Goal: Task Accomplishment & Management: Complete application form

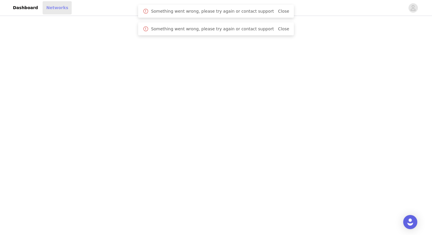
click at [53, 9] on link "Networks" at bounding box center [57, 7] width 29 height 13
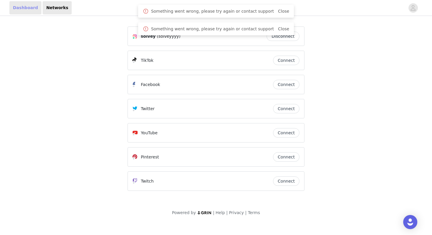
click at [24, 8] on link "Dashboard" at bounding box center [25, 7] width 32 height 13
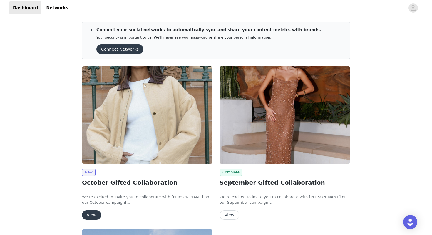
click at [91, 216] on button "View" at bounding box center [91, 214] width 19 height 9
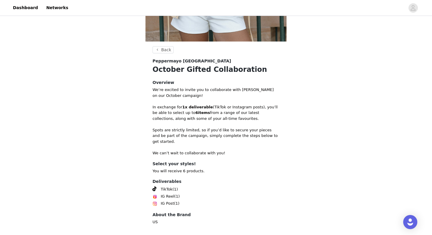
scroll to position [194, 0]
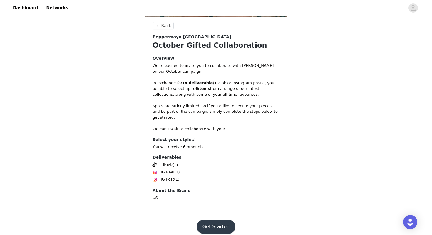
click at [207, 219] on button "Get Started" at bounding box center [216, 226] width 39 height 14
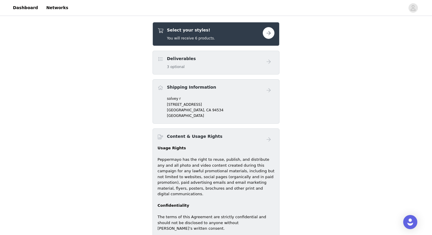
scroll to position [211, 0]
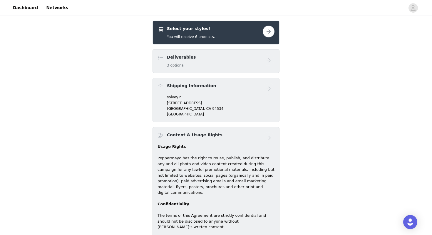
click at [242, 33] on div "Select your styles! You will receive 6 products." at bounding box center [210, 33] width 105 height 14
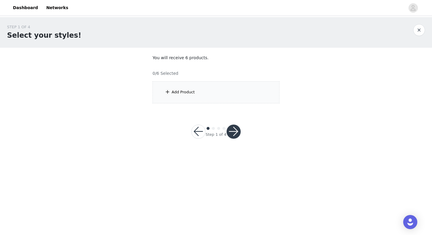
click at [205, 97] on div "Add Product" at bounding box center [216, 92] width 127 height 22
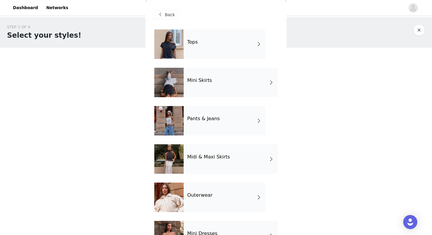
click at [214, 47] on div "Tops" at bounding box center [225, 43] width 82 height 29
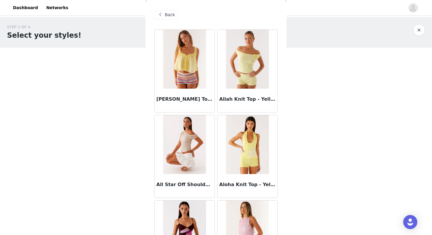
scroll to position [665, 0]
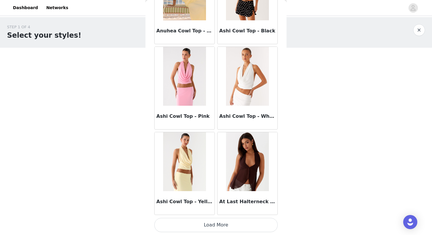
click at [210, 225] on button "Load More" at bounding box center [215, 224] width 123 height 14
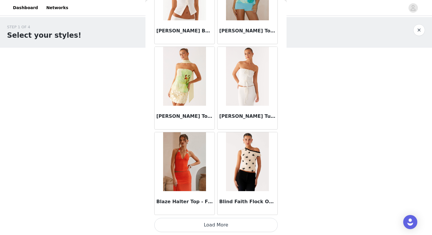
click at [214, 222] on button "Load More" at bounding box center [215, 224] width 123 height 14
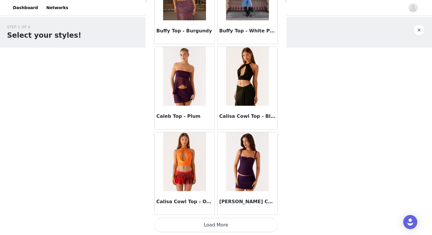
click at [212, 226] on button "Load More" at bounding box center [215, 224] width 123 height 14
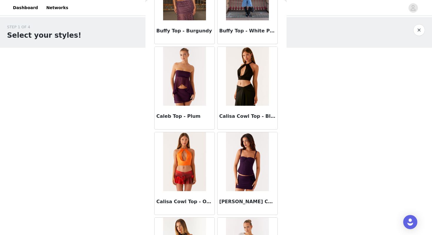
scroll to position [3222, 0]
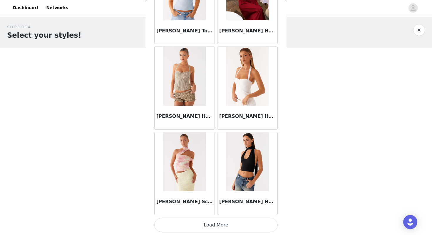
click at [216, 226] on button "Load More" at bounding box center [215, 224] width 123 height 14
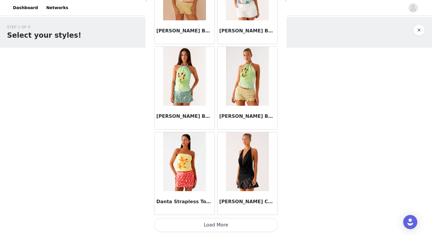
click at [211, 226] on button "Load More" at bounding box center [215, 224] width 123 height 14
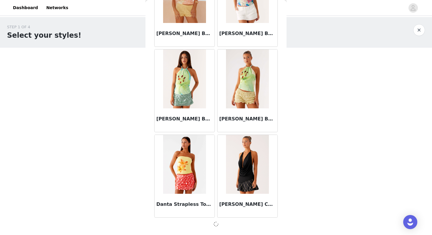
scroll to position [4071, 0]
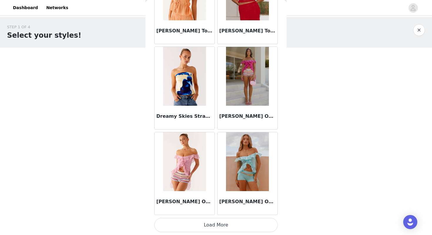
click at [215, 227] on button "Load More" at bounding box center [215, 224] width 123 height 14
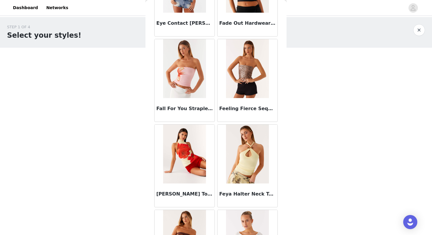
scroll to position [5779, 0]
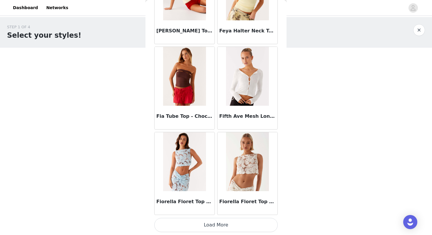
click at [213, 224] on button "Load More" at bounding box center [215, 224] width 123 height 14
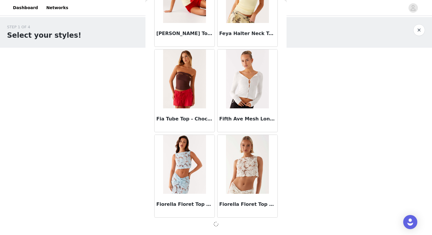
click at [213, 224] on span at bounding box center [216, 223] width 6 height 7
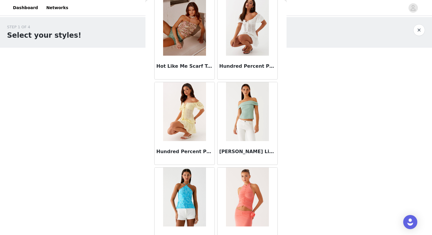
scroll to position [6631, 0]
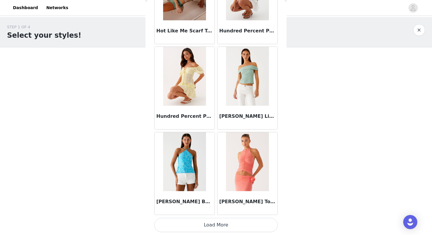
click at [219, 223] on button "Load More" at bounding box center [215, 224] width 123 height 14
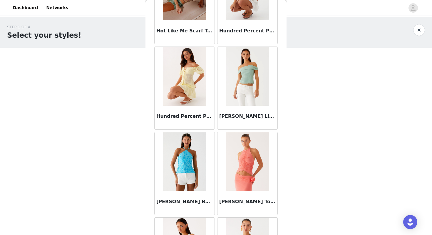
scroll to position [7483, 0]
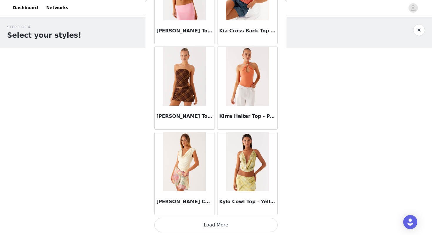
click at [212, 225] on button "Load More" at bounding box center [215, 224] width 123 height 14
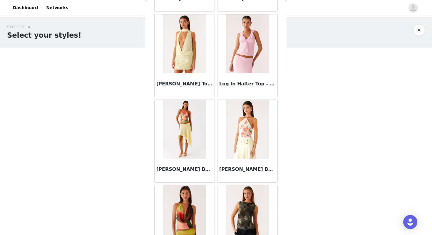
scroll to position [8335, 0]
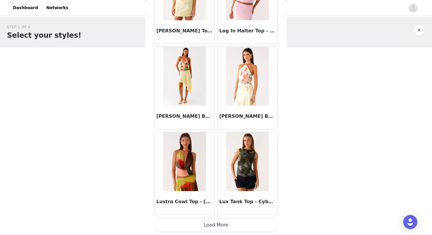
click at [216, 221] on button "Load More" at bounding box center [215, 224] width 123 height 14
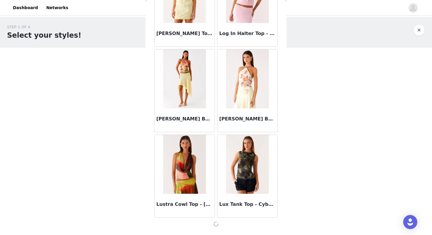
scroll to position [8333, 0]
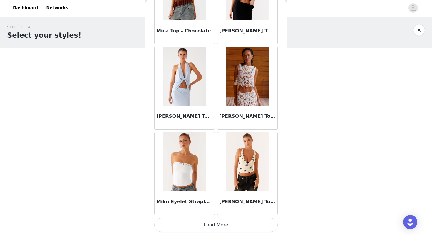
click at [216, 221] on button "Load More" at bounding box center [215, 224] width 123 height 14
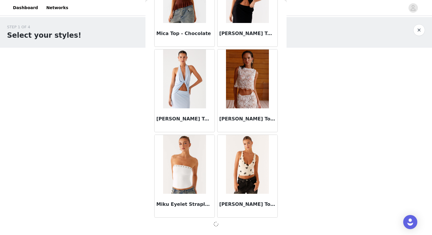
scroll to position [9185, 0]
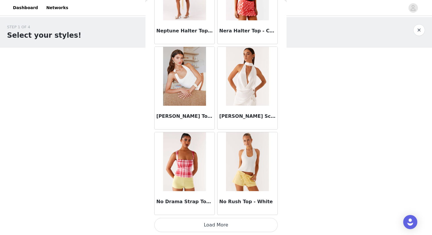
click at [219, 222] on button "Load More" at bounding box center [215, 224] width 123 height 14
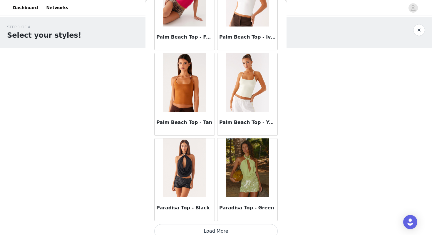
scroll to position [10892, 0]
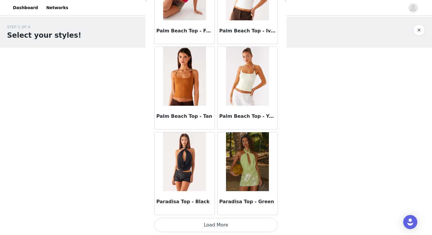
click at [208, 224] on button "Load More" at bounding box center [215, 224] width 123 height 14
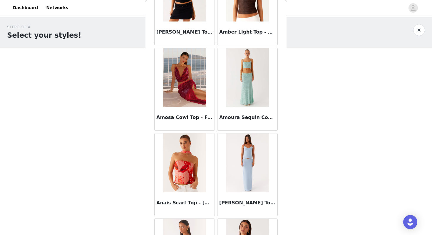
scroll to position [11573, 0]
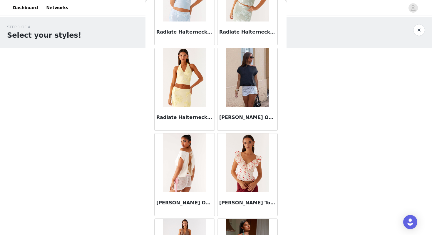
click at [191, 158] on img at bounding box center [184, 162] width 43 height 59
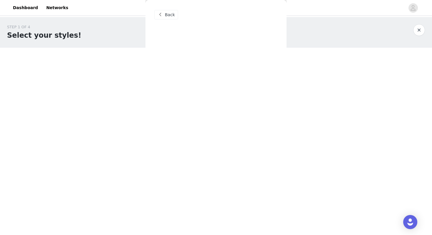
scroll to position [0, 0]
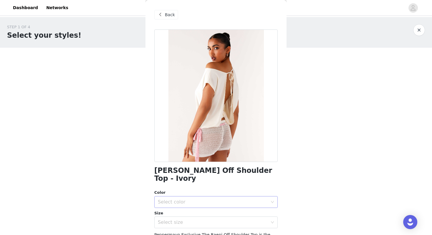
click at [186, 199] on div "Select color" at bounding box center [213, 202] width 110 height 6
click at [185, 207] on li "Ivory" at bounding box center [215, 206] width 123 height 9
click at [185, 219] on div "Select size" at bounding box center [213, 222] width 110 height 6
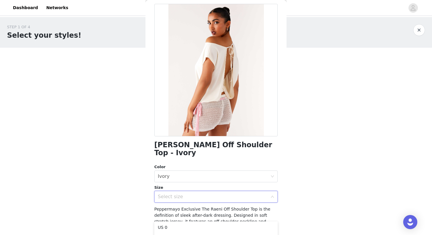
scroll to position [26, 0]
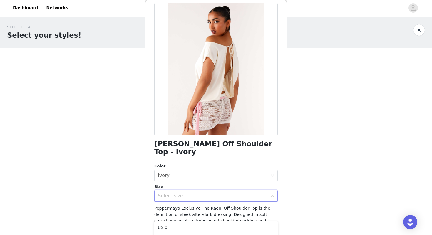
click at [176, 193] on div "Select size" at bounding box center [213, 196] width 110 height 6
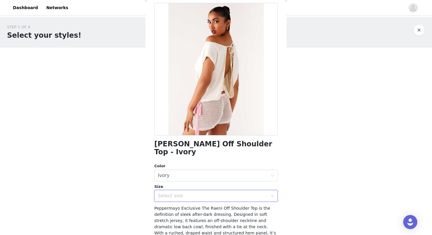
click at [180, 193] on div "Select size" at bounding box center [213, 196] width 110 height 6
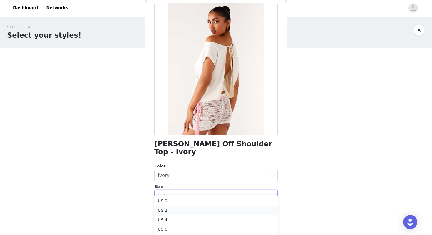
click at [175, 208] on li "US 2" at bounding box center [215, 209] width 123 height 9
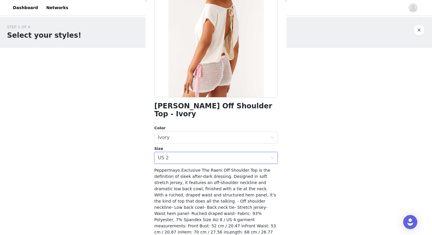
scroll to position [81, 0]
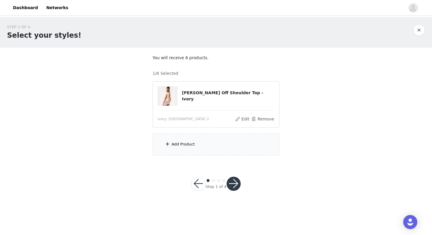
click at [206, 148] on div "Add Product" at bounding box center [216, 144] width 127 height 22
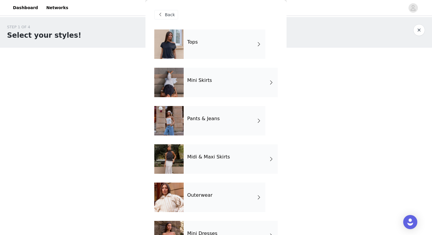
click at [220, 78] on div "Mini Skirts" at bounding box center [231, 82] width 94 height 29
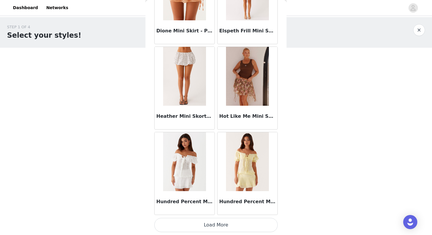
click at [215, 228] on button "Load More" at bounding box center [215, 224] width 123 height 14
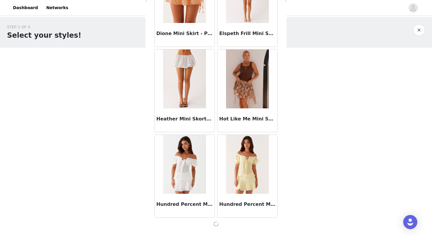
scroll to position [662, 0]
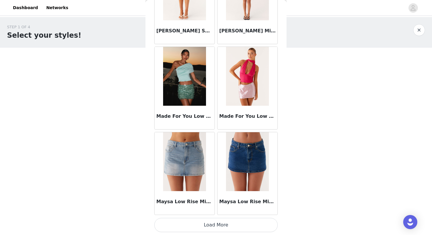
click at [221, 222] on button "Load More" at bounding box center [215, 224] width 123 height 14
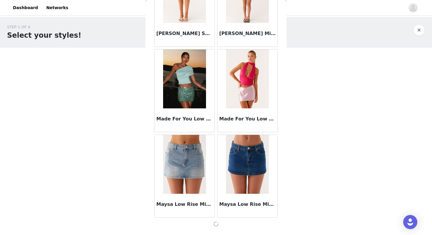
scroll to position [1514, 0]
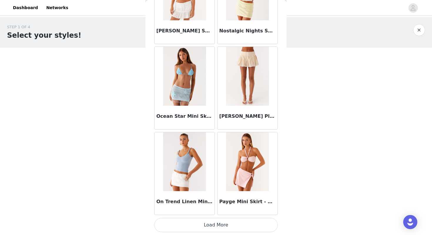
click at [222, 223] on button "Load More" at bounding box center [215, 224] width 123 height 14
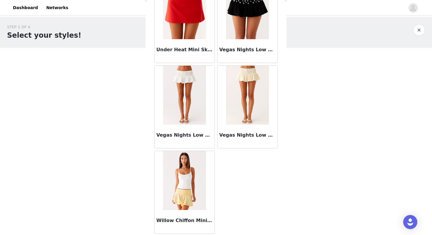
scroll to position [1772, 0]
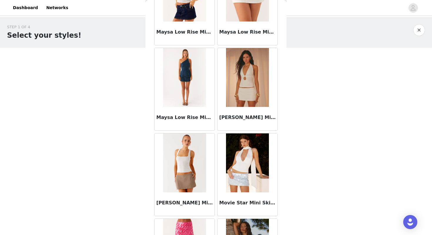
click at [243, 72] on img at bounding box center [247, 77] width 43 height 59
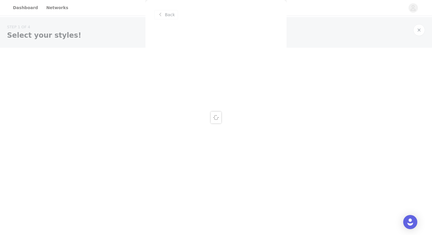
scroll to position [0, 0]
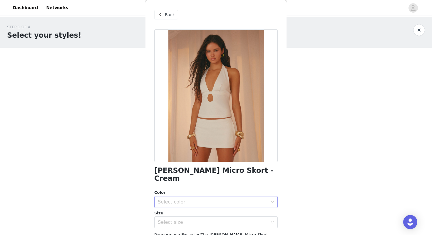
click at [191, 199] on div "Select color" at bounding box center [213, 202] width 110 height 6
click at [187, 205] on li "Cream" at bounding box center [215, 206] width 123 height 9
click at [184, 219] on div "Select size" at bounding box center [213, 222] width 110 height 6
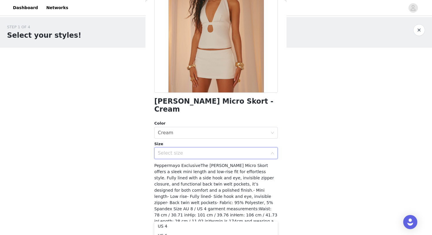
scroll to position [80, 0]
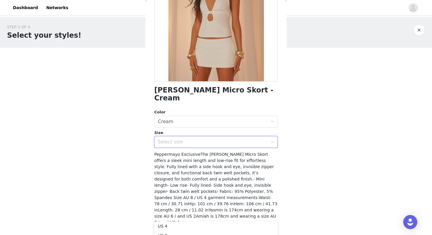
click at [194, 139] on div "Select size" at bounding box center [213, 142] width 110 height 6
click at [190, 139] on div "Select size" at bounding box center [213, 142] width 110 height 6
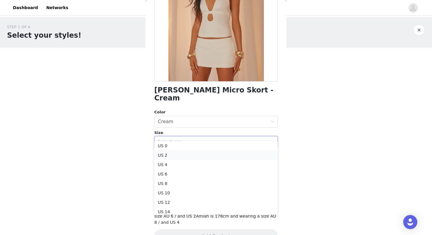
click at [184, 156] on li "US 2" at bounding box center [215, 154] width 123 height 9
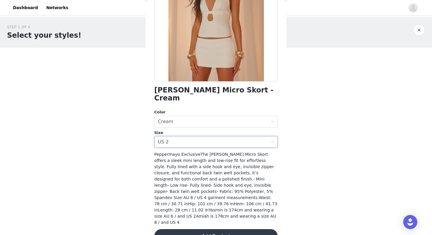
click at [201, 229] on button "Add Product" at bounding box center [215, 236] width 123 height 14
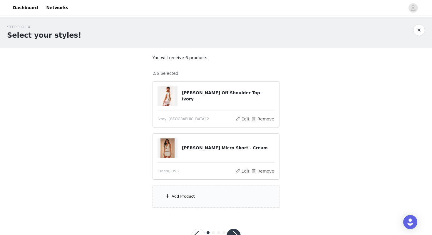
click at [193, 198] on div "Add Product" at bounding box center [183, 196] width 23 height 6
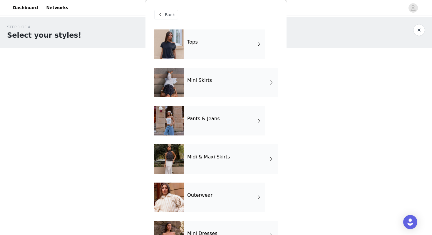
drag, startPoint x: 215, startPoint y: 84, endPoint x: 287, endPoint y: 42, distance: 83.1
click at [288, 42] on div "STEP 1 OF 4 Select your styles! You will receive 6 products. 2/6 Selected [PERS…" at bounding box center [216, 115] width 432 height 197
click at [210, 124] on div "Pants & Jeans" at bounding box center [225, 120] width 82 height 29
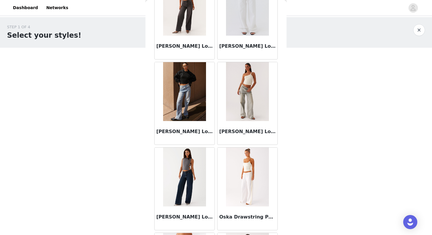
scroll to position [480, 0]
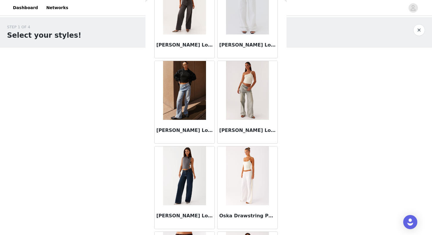
click at [245, 105] on img at bounding box center [247, 90] width 43 height 59
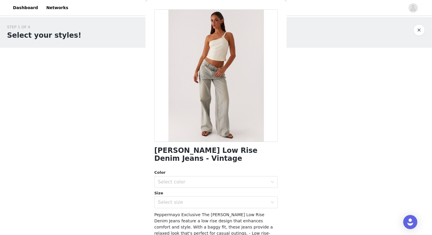
scroll to position [20, 0]
click at [196, 182] on div "Select color" at bounding box center [213, 181] width 110 height 6
click at [184, 192] on li "Vintage" at bounding box center [215, 194] width 123 height 9
click at [181, 201] on div "Select size" at bounding box center [213, 202] width 110 height 6
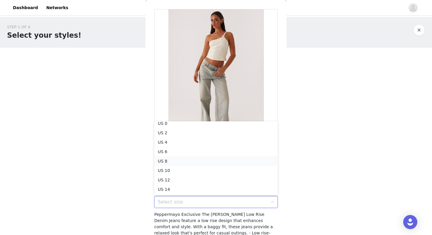
scroll to position [0, 0]
click at [179, 147] on li "US 4" at bounding box center [215, 145] width 123 height 9
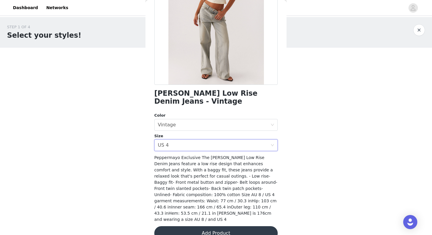
scroll to position [83, 0]
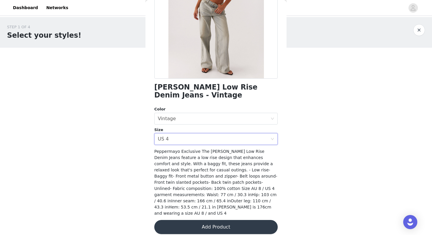
click at [204, 220] on button "Add Product" at bounding box center [215, 227] width 123 height 14
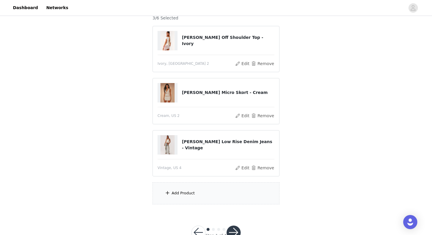
scroll to position [74, 0]
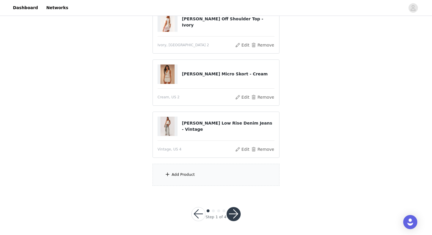
click at [181, 174] on div "Add Product" at bounding box center [183, 174] width 23 height 6
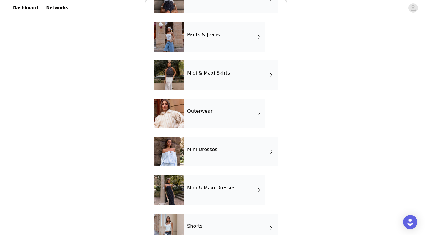
scroll to position [101, 0]
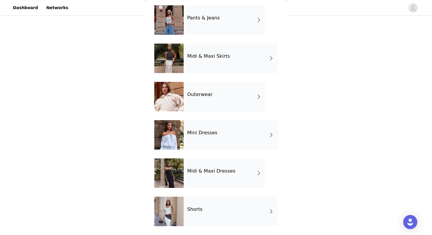
click at [200, 212] on div "Shorts" at bounding box center [231, 210] width 94 height 29
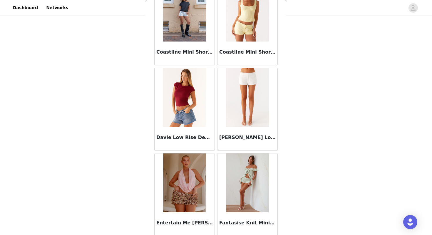
scroll to position [665, 0]
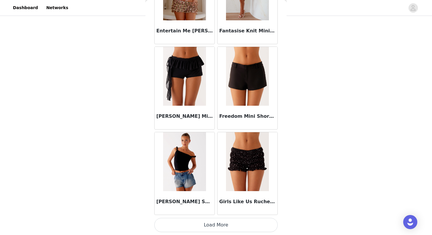
click at [252, 97] on img at bounding box center [247, 76] width 43 height 59
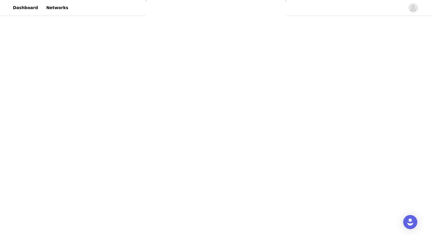
scroll to position [0, 0]
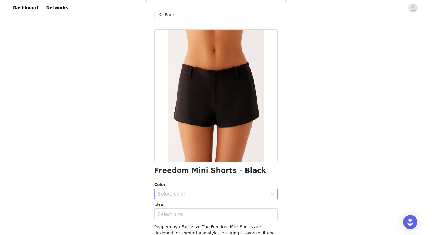
click at [189, 194] on div "Select color" at bounding box center [213, 194] width 110 height 6
click at [175, 207] on li "Black" at bounding box center [215, 206] width 123 height 9
click at [175, 213] on div "Select size" at bounding box center [213, 214] width 110 height 6
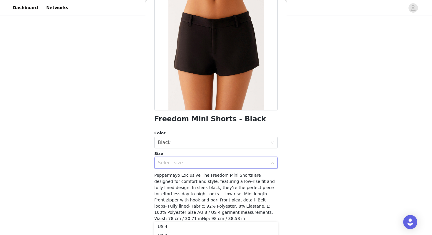
scroll to position [59, 0]
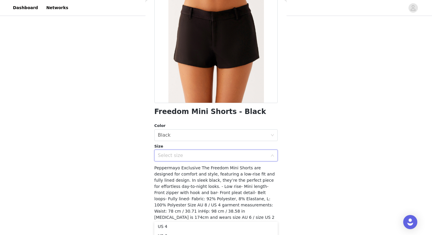
click at [175, 153] on div "Select size" at bounding box center [213, 155] width 110 height 6
click at [171, 150] on div "Select size" at bounding box center [214, 155] width 113 height 11
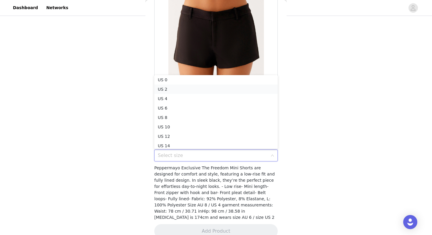
click at [174, 89] on li "US 2" at bounding box center [215, 88] width 123 height 9
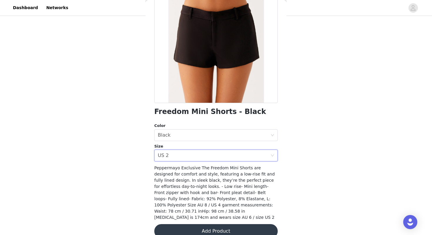
click at [196, 224] on button "Add Product" at bounding box center [215, 231] width 123 height 14
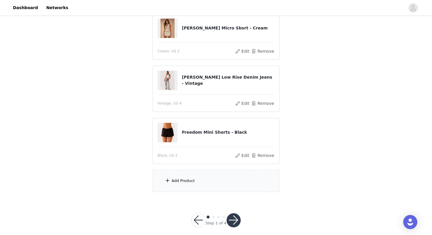
scroll to position [126, 0]
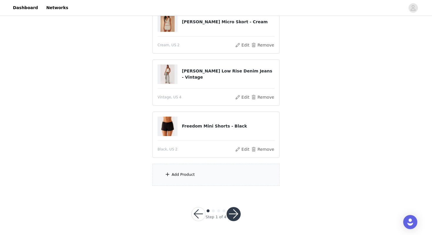
click at [200, 176] on div "Add Product" at bounding box center [216, 174] width 127 height 22
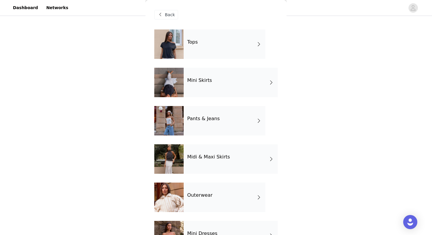
click at [203, 196] on h4 "Outerwear" at bounding box center [199, 194] width 25 height 5
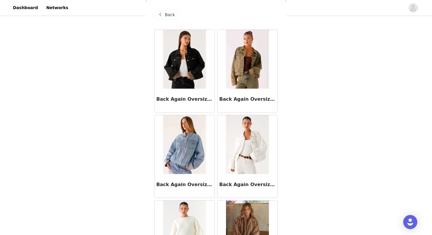
click at [181, 79] on img at bounding box center [184, 59] width 43 height 59
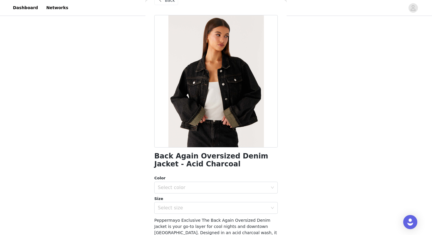
scroll to position [19, 0]
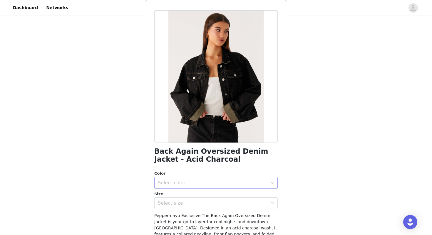
click at [194, 183] on div "Select color" at bounding box center [213, 183] width 110 height 6
click at [189, 195] on li "Acid Charcoal" at bounding box center [215, 195] width 123 height 9
click at [186, 202] on div "Select size" at bounding box center [213, 203] width 110 height 6
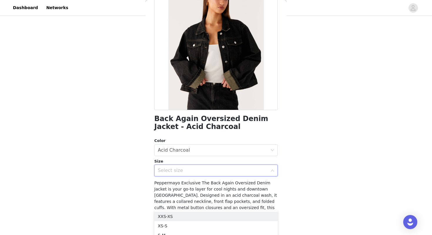
scroll to position [53, 0]
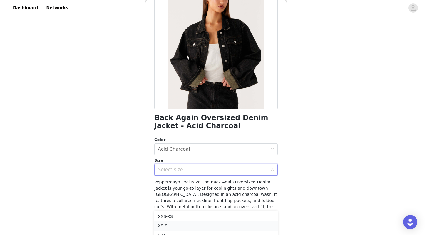
click at [175, 223] on li "XS-S" at bounding box center [215, 225] width 123 height 9
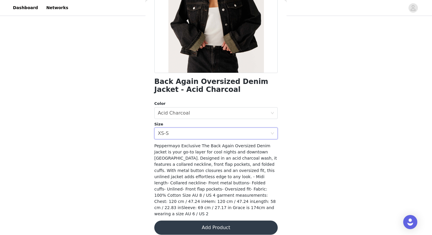
scroll to position [89, 0]
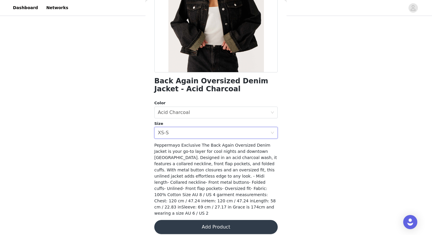
click at [190, 220] on button "Add Product" at bounding box center [215, 227] width 123 height 14
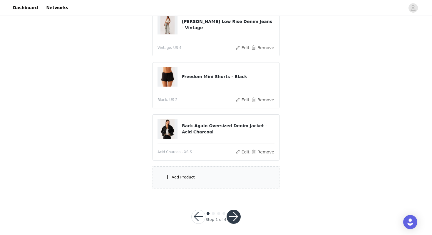
scroll to position [178, 0]
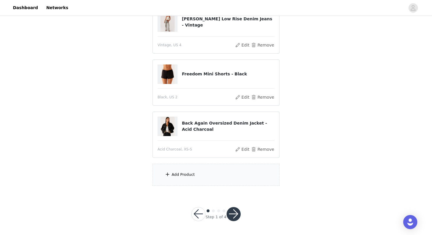
click at [223, 171] on div "Add Product" at bounding box center [216, 174] width 127 height 22
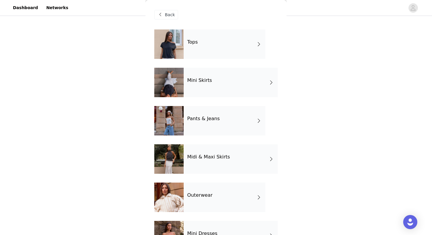
click at [212, 119] on h4 "Pants & Jeans" at bounding box center [203, 118] width 33 height 5
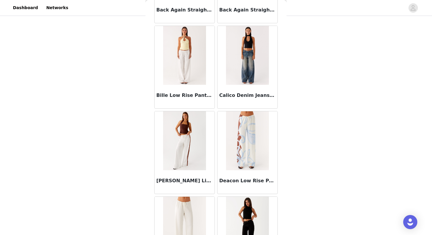
scroll to position [177, 0]
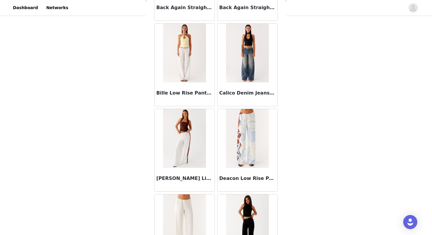
click at [186, 80] on img at bounding box center [184, 53] width 43 height 59
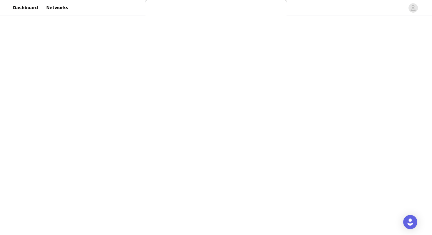
scroll to position [0, 0]
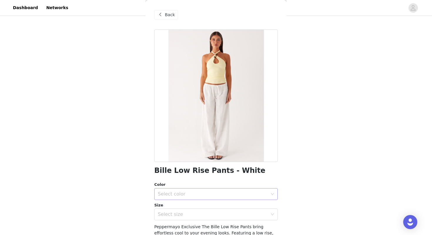
click at [170, 197] on div "Select color" at bounding box center [214, 193] width 113 height 11
click at [171, 208] on li "White" at bounding box center [215, 206] width 123 height 9
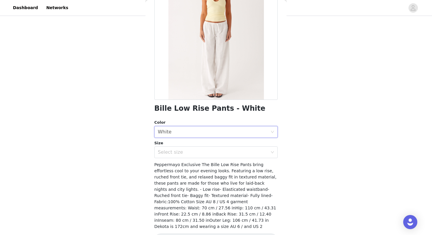
scroll to position [68, 0]
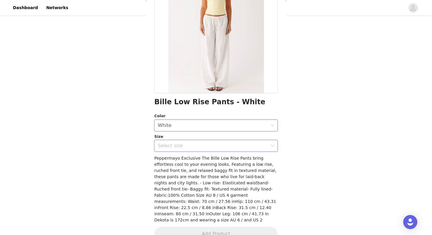
click at [185, 141] on div "Select size" at bounding box center [214, 145] width 113 height 11
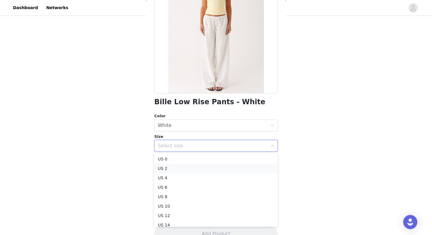
click at [177, 170] on li "US 2" at bounding box center [215, 167] width 123 height 9
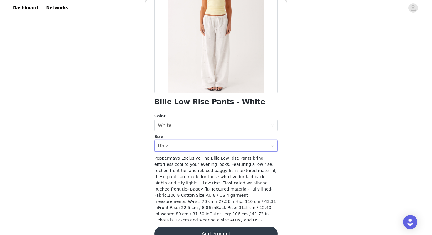
scroll to position [75, 0]
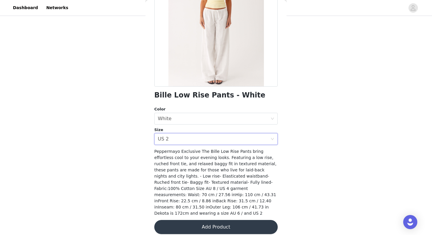
click at [184, 220] on button "Add Product" at bounding box center [215, 227] width 123 height 14
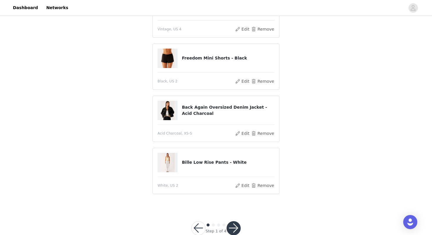
click at [231, 230] on button "button" at bounding box center [234, 228] width 14 height 14
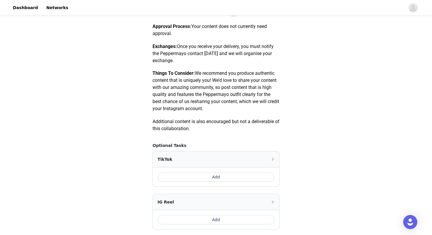
scroll to position [338, 0]
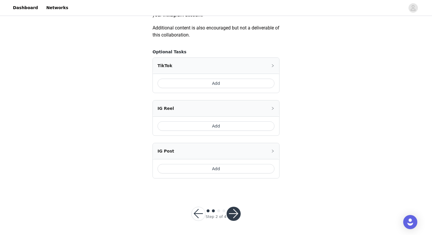
click at [233, 217] on button "button" at bounding box center [234, 213] width 14 height 14
click at [233, 211] on button "button" at bounding box center [234, 213] width 14 height 14
click at [241, 83] on button "Add" at bounding box center [216, 82] width 117 height 9
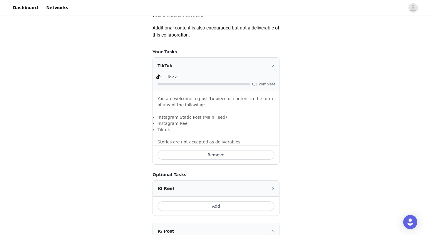
scroll to position [418, 0]
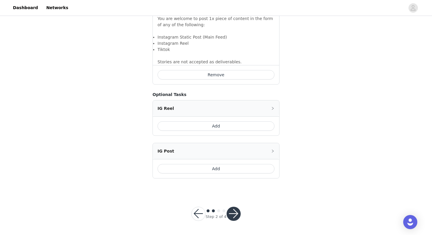
click at [231, 212] on button "button" at bounding box center [234, 213] width 14 height 14
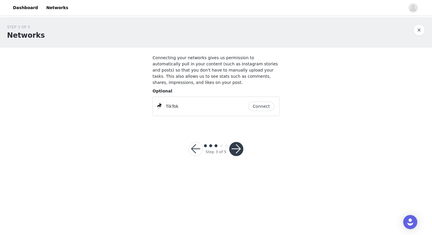
click at [239, 147] on button "button" at bounding box center [236, 149] width 14 height 14
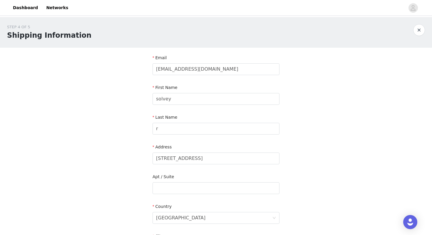
scroll to position [166, 0]
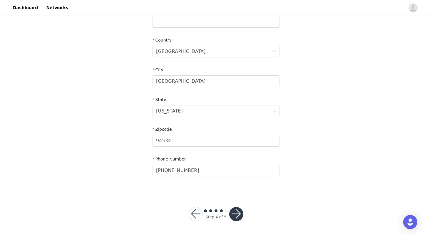
click at [236, 214] on button "button" at bounding box center [236, 214] width 14 height 14
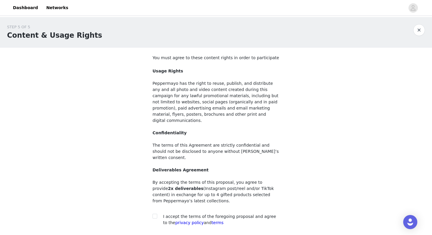
scroll to position [37, 0]
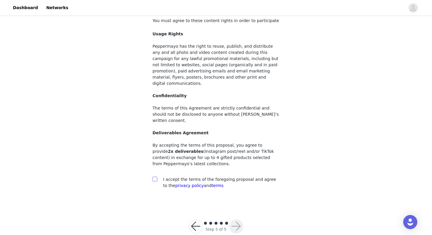
click at [156, 176] on input "checkbox" at bounding box center [155, 178] width 4 height 4
checkbox input "true"
click at [234, 219] on button "button" at bounding box center [236, 226] width 14 height 14
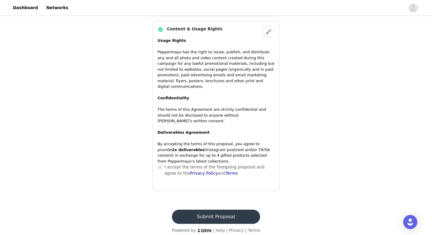
click at [230, 212] on button "Submit Proposal" at bounding box center [216, 216] width 88 height 14
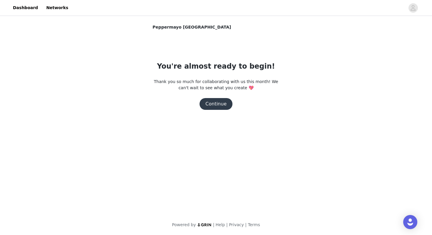
click at [219, 100] on button "Continue" at bounding box center [216, 104] width 33 height 12
